Goal: Communication & Community: Ask a question

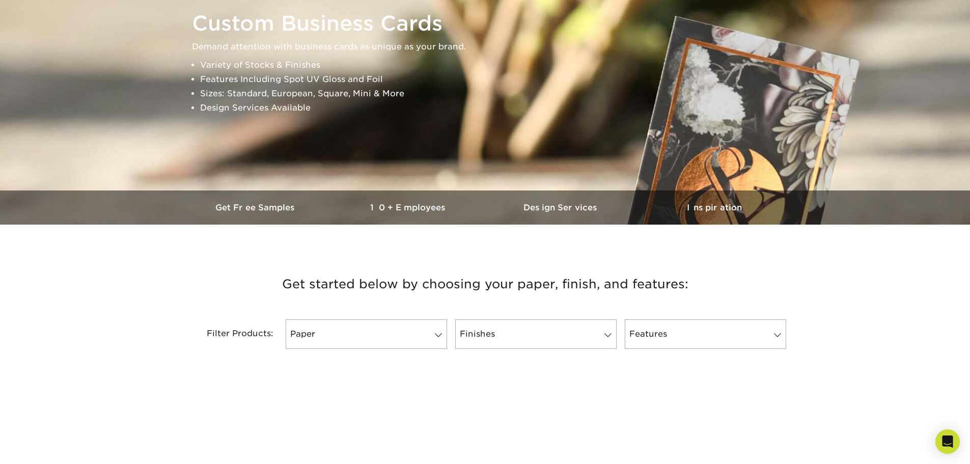
scroll to position [153, 0]
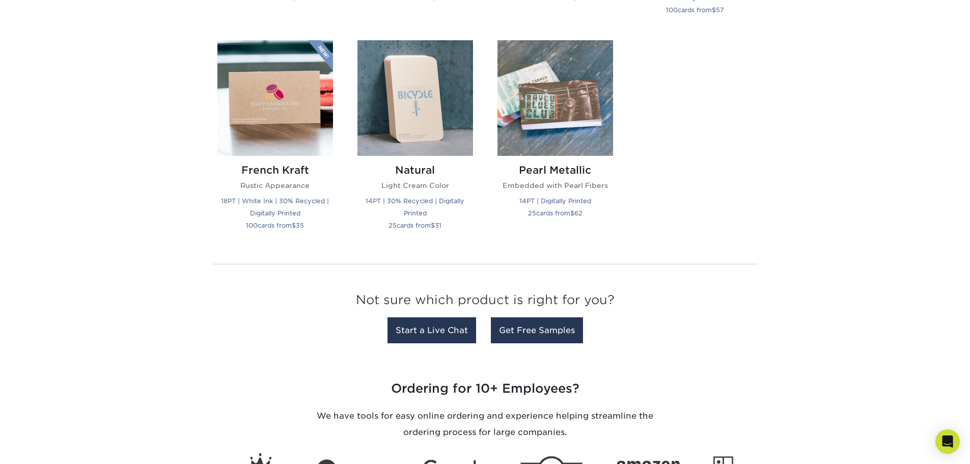
scroll to position [1171, 0]
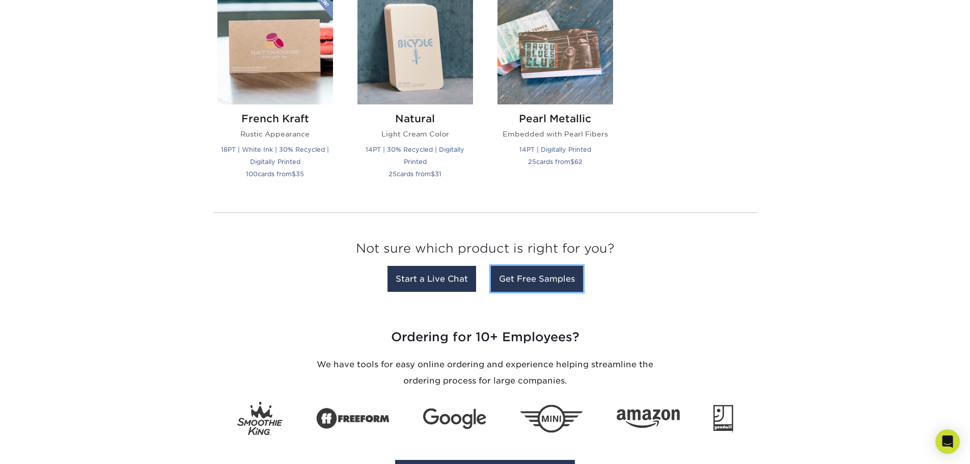
click at [551, 287] on link "Get Free Samples" at bounding box center [537, 279] width 92 height 26
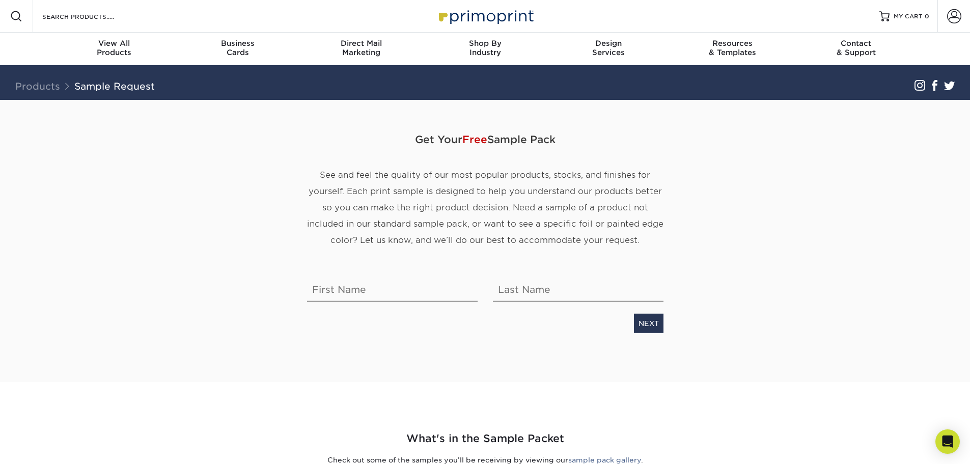
click at [238, 50] on div "Business Cards" at bounding box center [238, 48] width 124 height 18
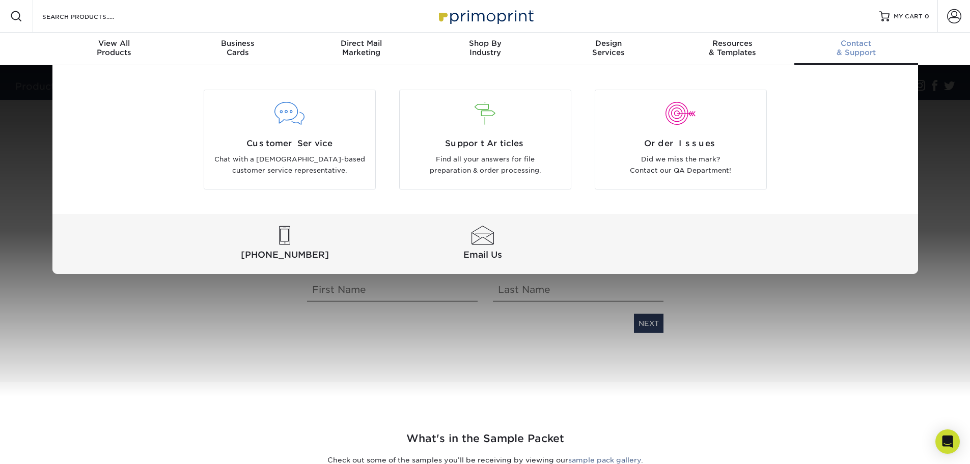
click at [310, 143] on span "Customer Service" at bounding box center [290, 144] width 156 height 12
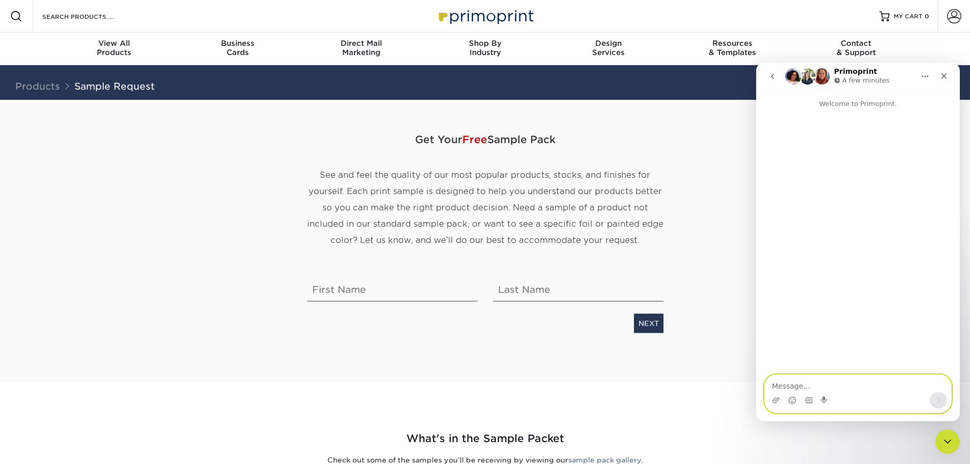
click at [815, 379] on textarea "Message…" at bounding box center [858, 383] width 186 height 17
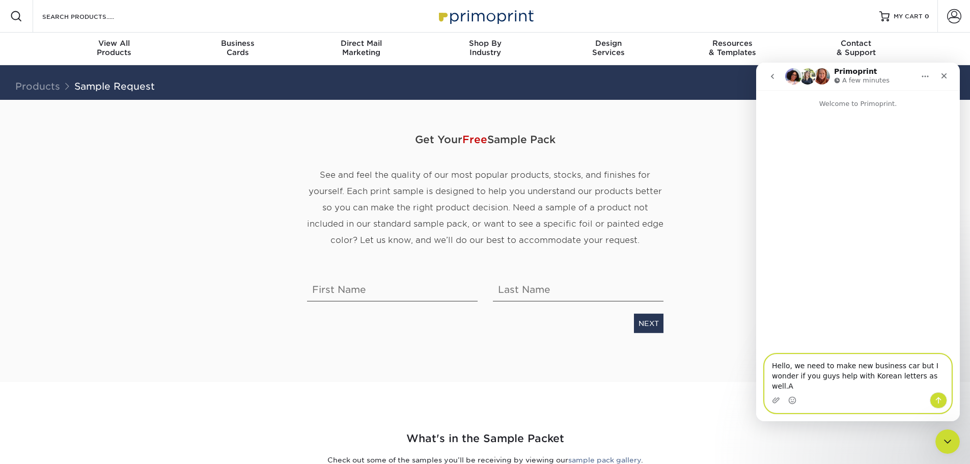
type textarea "Hello, we need to make new business car but I wonder if you guys help with Kore…"
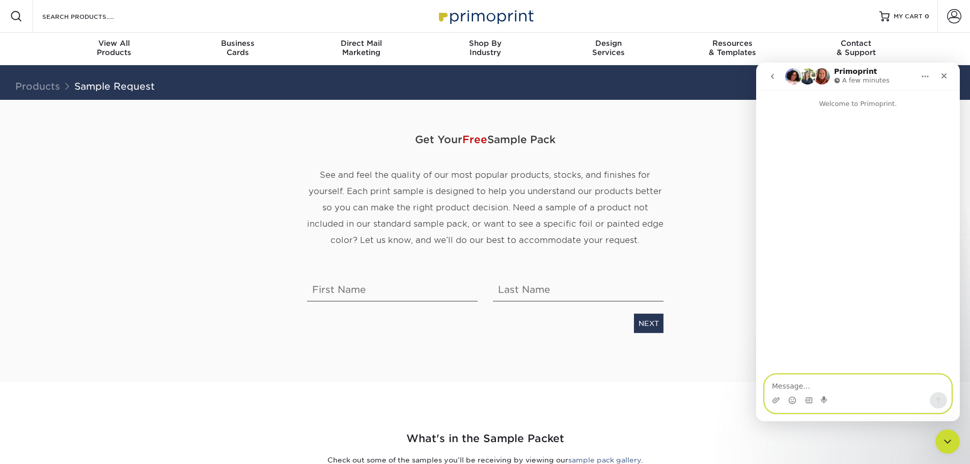
click at [837, 378] on textarea "Message…" at bounding box center [858, 383] width 186 height 17
paste textarea "Hello, we need to make new business cards, but I was wondering if you also supp…"
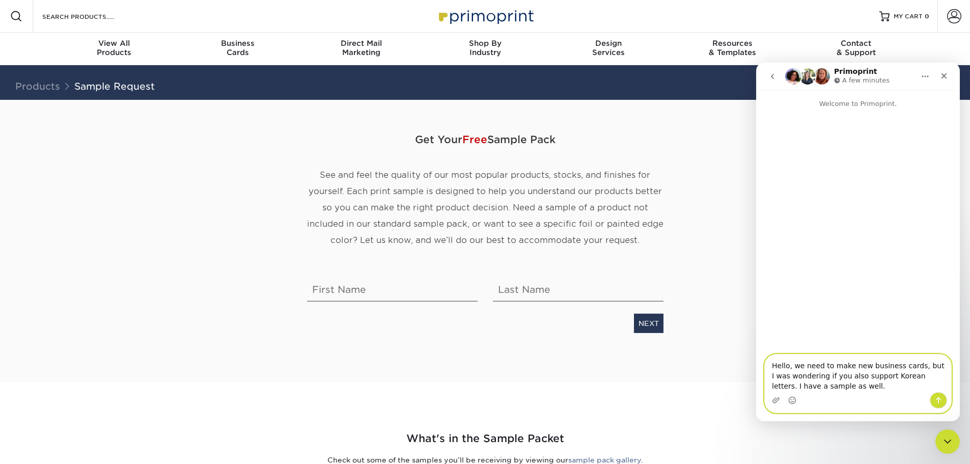
type textarea "Hello, we need to make new business cards, but I was wondering if you also supp…"
click at [946, 398] on button "Send a message…" at bounding box center [938, 400] width 17 height 16
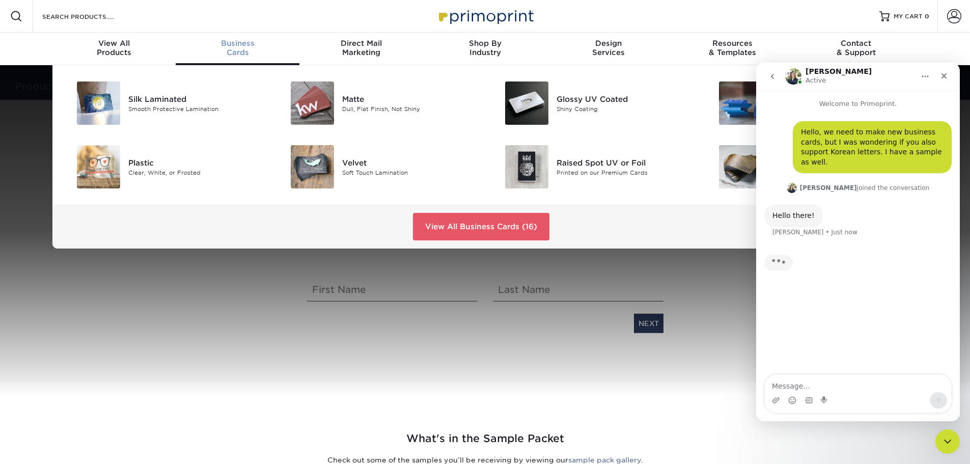
click at [214, 41] on span "Business" at bounding box center [238, 43] width 124 height 9
click at [231, 47] on span "Business" at bounding box center [238, 43] width 124 height 9
click at [451, 238] on link "View All Business Cards (16)" at bounding box center [481, 227] width 136 height 28
click at [453, 231] on link "View All Business Cards (16)" at bounding box center [481, 227] width 136 height 28
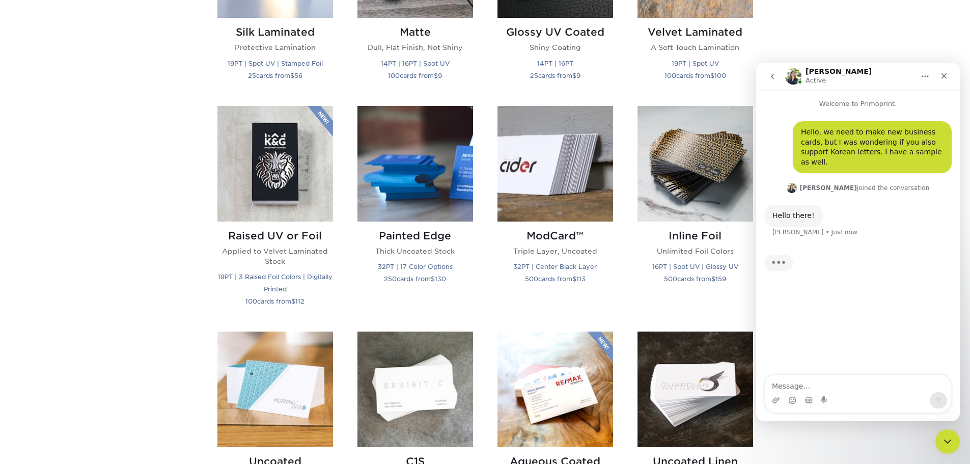
scroll to position [662, 0]
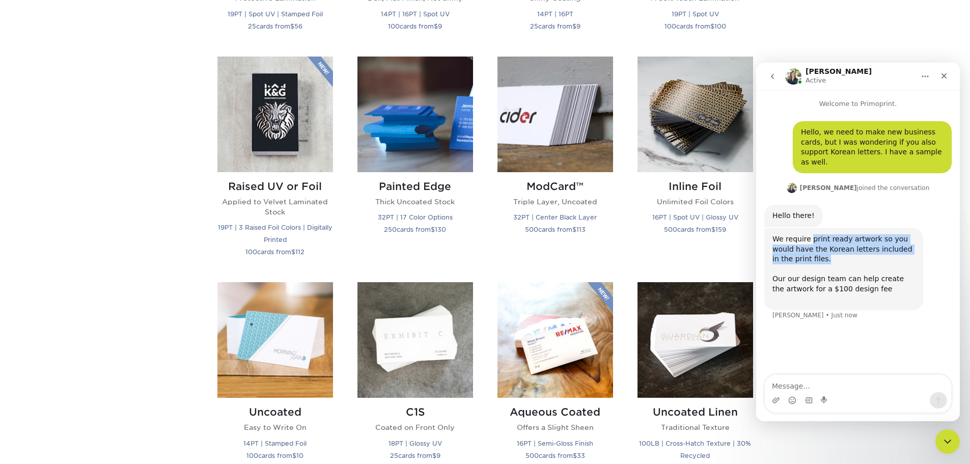
drag, startPoint x: 812, startPoint y: 240, endPoint x: 852, endPoint y: 262, distance: 45.6
click at [852, 262] on div "We require print ready artwork so you would have the Korean letters included in…" at bounding box center [844, 269] width 143 height 70
drag, startPoint x: 892, startPoint y: 299, endPoint x: 761, endPoint y: 234, distance: 146.9
click at [761, 234] on div "Hello, we need to make new business cards, but I was wondering if you also supp…" at bounding box center [858, 221] width 204 height 224
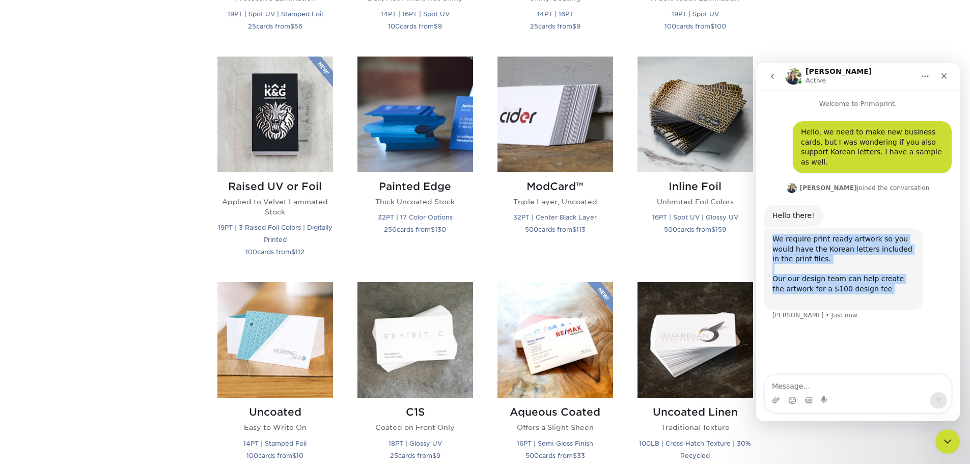
copy div "We require print ready artwork so you would have the Korean letters included in…"
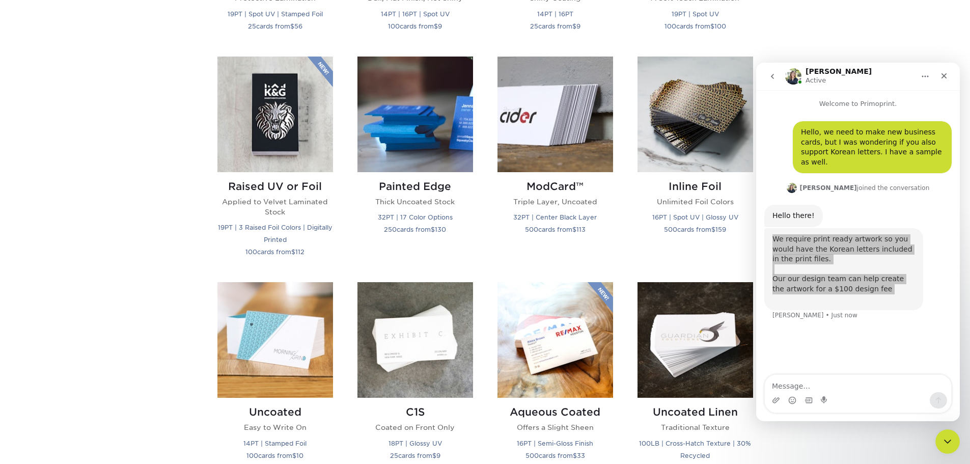
scroll to position [713, 0]
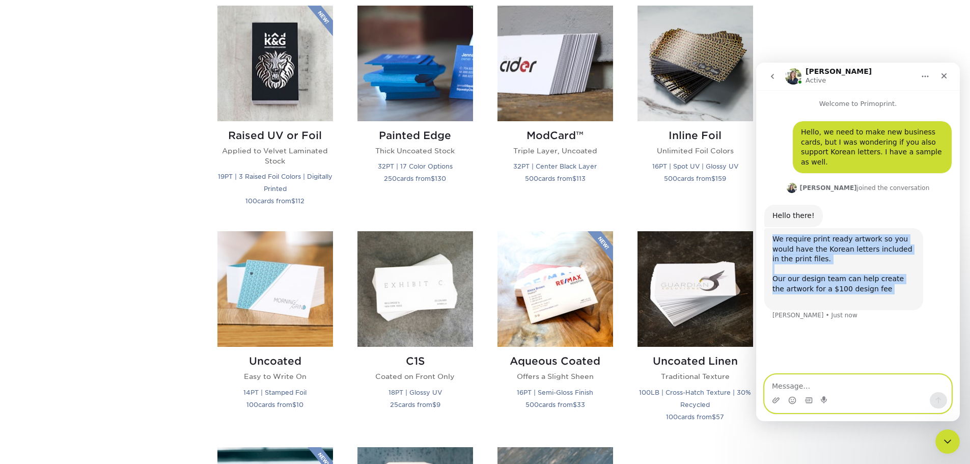
click at [834, 380] on textarea "Message…" at bounding box center [858, 383] width 186 height 17
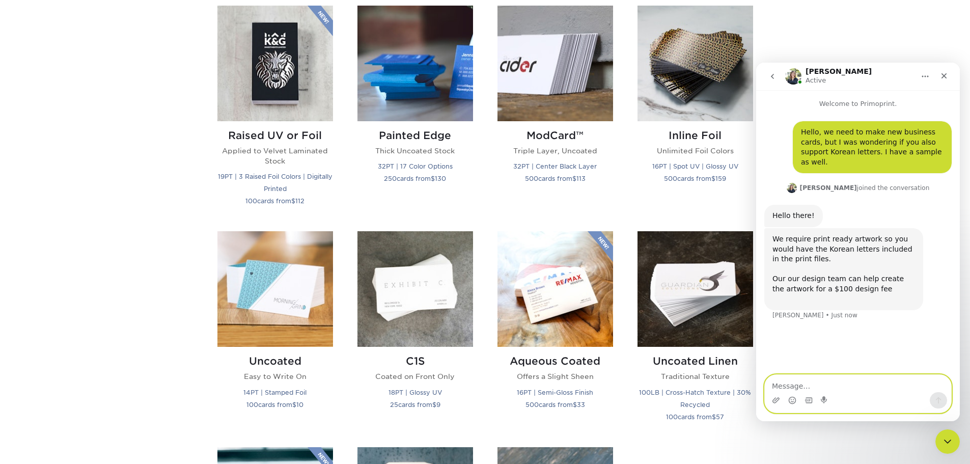
paste textarea "What do you mean by print-ready artwork? Does it have to be a CI (corporate ide…"
drag, startPoint x: 890, startPoint y: 389, endPoint x: 825, endPoint y: 388, distance: 65.2
click at [825, 388] on textarea "What do you mean by print-ready artwork? Does it have to be a CI (corporate ide…" at bounding box center [858, 379] width 186 height 28
type textarea "What do you mean by print-ready artwork? Does it have to be a CI file?"
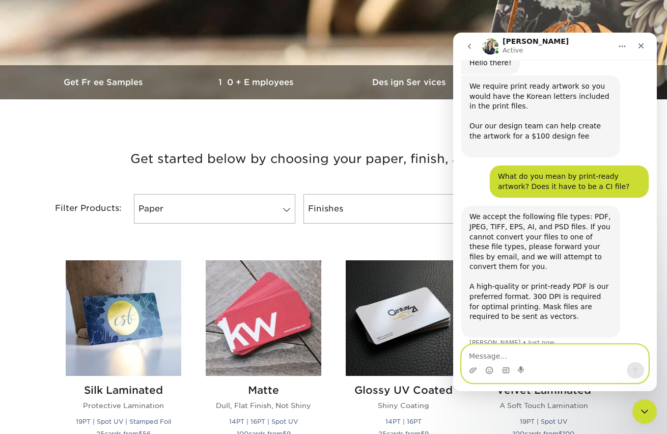
scroll to position [137, 0]
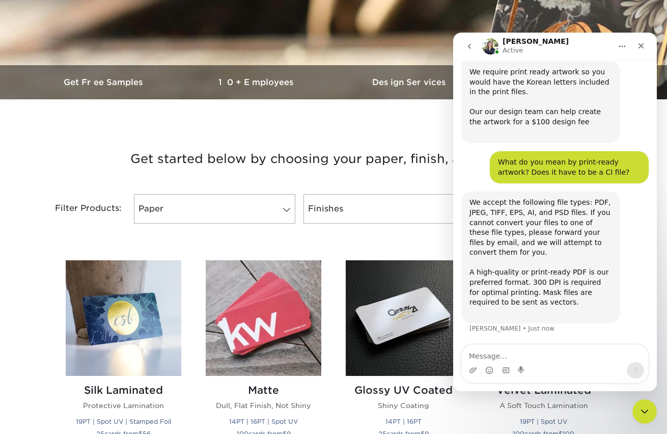
drag, startPoint x: 471, startPoint y: 201, endPoint x: 575, endPoint y: 309, distance: 149.5
click at [575, 309] on div "We accept the following file types: PDF, JPEG, TIFF, EPS, AI, and PSD files. If…" at bounding box center [541, 258] width 143 height 120
copy div "We accept the following file types: PDF, JPEG, TIFF, EPS, AI, and PSD files. If…"
click at [577, 273] on div "We accept the following file types: PDF, JPEG, TIFF, EPS, AI, and PSD files. If…" at bounding box center [541, 258] width 143 height 120
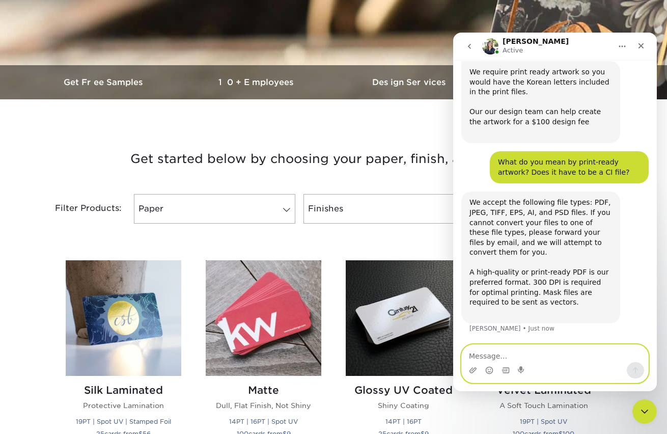
click at [487, 350] on textarea "Message…" at bounding box center [555, 353] width 186 height 17
paste textarea "Can I just scan it and send it as a PDF file? I’d like to check if that would b…"
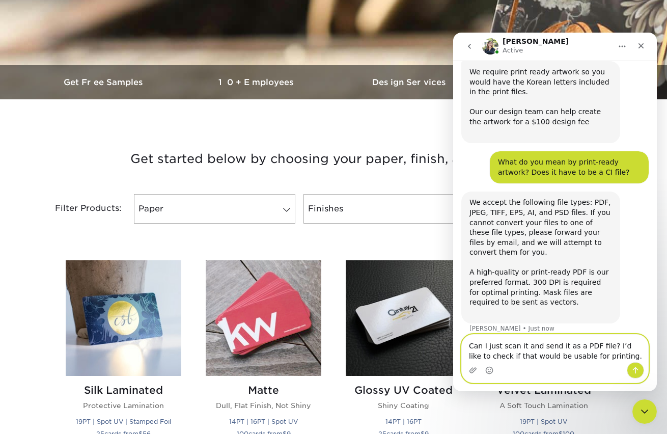
scroll to position [147, 0]
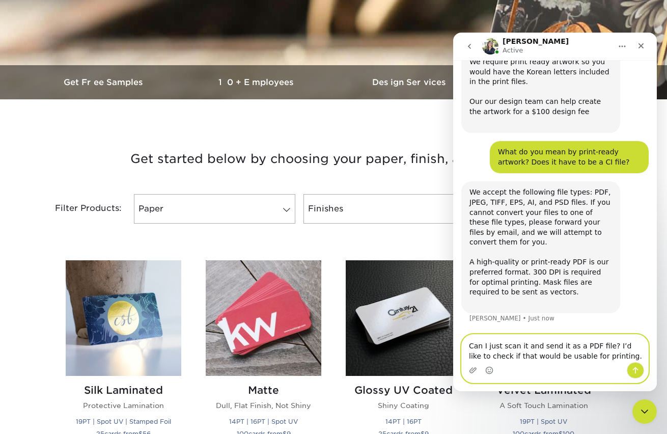
drag, startPoint x: 617, startPoint y: 358, endPoint x: 485, endPoint y: 341, distance: 133.0
click at [485, 341] on textarea "Can I just scan it and send it as a PDF file? I’d like to check if that would b…" at bounding box center [555, 349] width 186 height 28
click at [514, 354] on textarea "Can I just scan it and send it as a PDF file? I’d like to check if that would b…" at bounding box center [555, 349] width 186 height 28
type textarea "Can I just scan it and send it as a PDF file? I’d like to check if that would b…"
click at [642, 374] on button "Send a message…" at bounding box center [635, 370] width 17 height 16
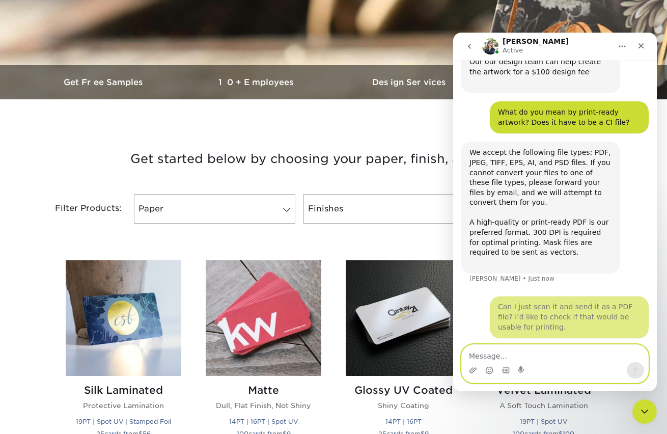
scroll to position [187, 0]
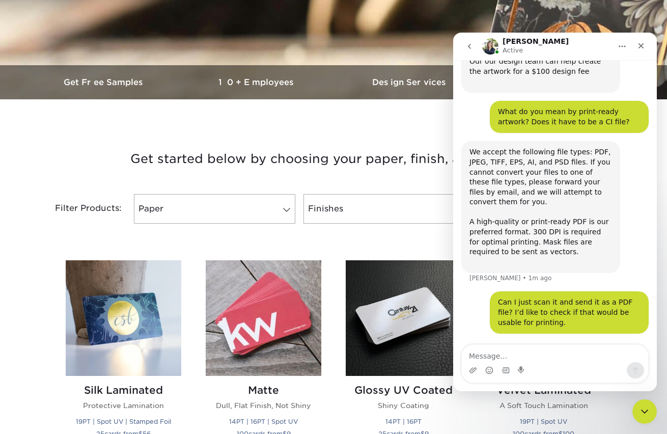
click at [48, 163] on h3 "Get started below by choosing your paper, finish, and features:" at bounding box center [334, 159] width 596 height 46
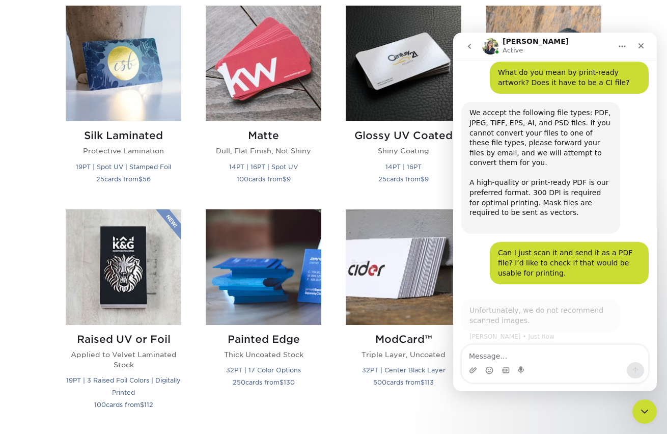
scroll to position [228, 0]
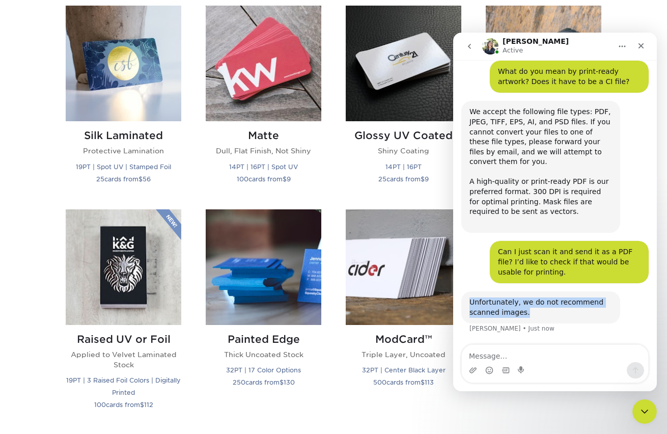
drag, startPoint x: 542, startPoint y: 312, endPoint x: 473, endPoint y: 303, distance: 69.9
click at [453, 290] on html "Irene Active Welcome to Primoprint. Hello, we need to make new business cards, …" at bounding box center [555, 212] width 204 height 359
click at [546, 311] on div "Unfortunately, we do not recommend scanned images." at bounding box center [541, 307] width 143 height 20
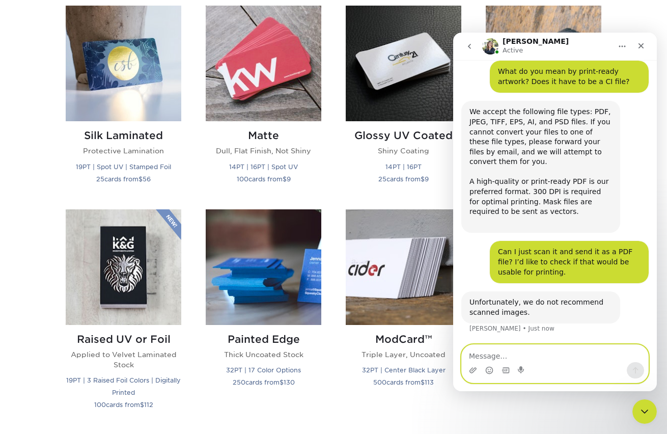
click at [599, 357] on textarea "Message…" at bounding box center [555, 353] width 186 height 17
type textarea "d"
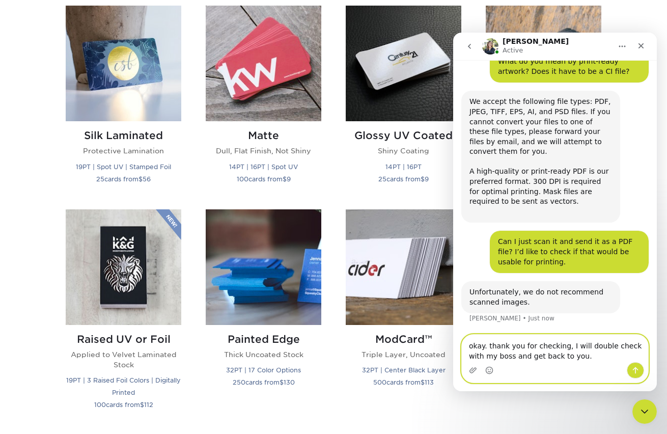
paste textarea "Message…"
type textarea "okay. thank you for checking, I will double check with my boss and get back to …"
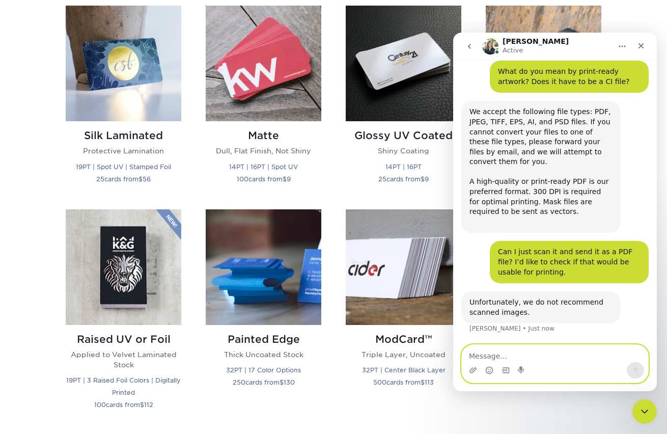
scroll to position [228, 0]
click at [567, 353] on textarea "Message…" at bounding box center [555, 353] width 186 height 17
paste textarea "Okay, thank you for checking. I will double-check with my boss and get back to …"
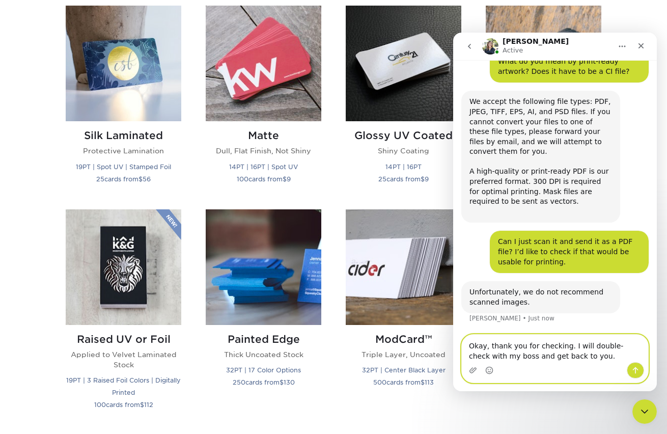
type textarea "Okay, thank you for checking. I will double-check with my boss and get back to …"
click at [642, 369] on button "Send a message…" at bounding box center [635, 370] width 17 height 16
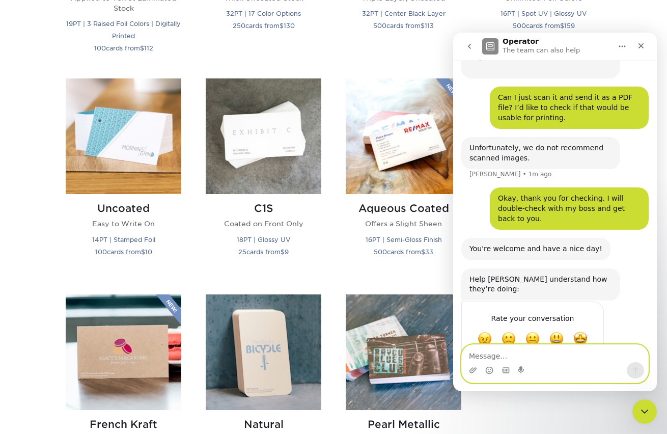
scroll to position [390, 0]
